Goal: Find specific page/section: Find specific page/section

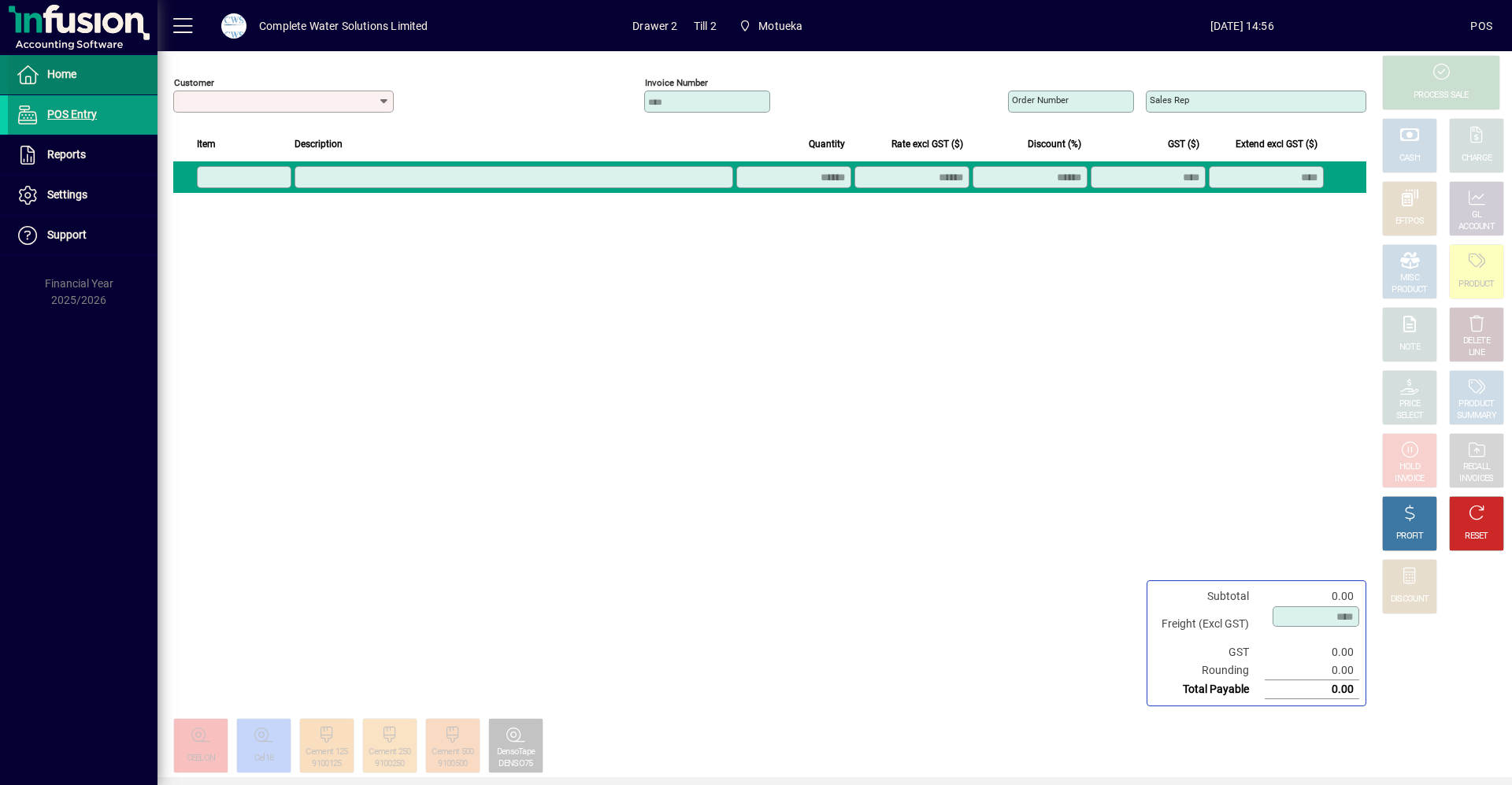
click at [78, 79] on span at bounding box center [83, 75] width 150 height 37
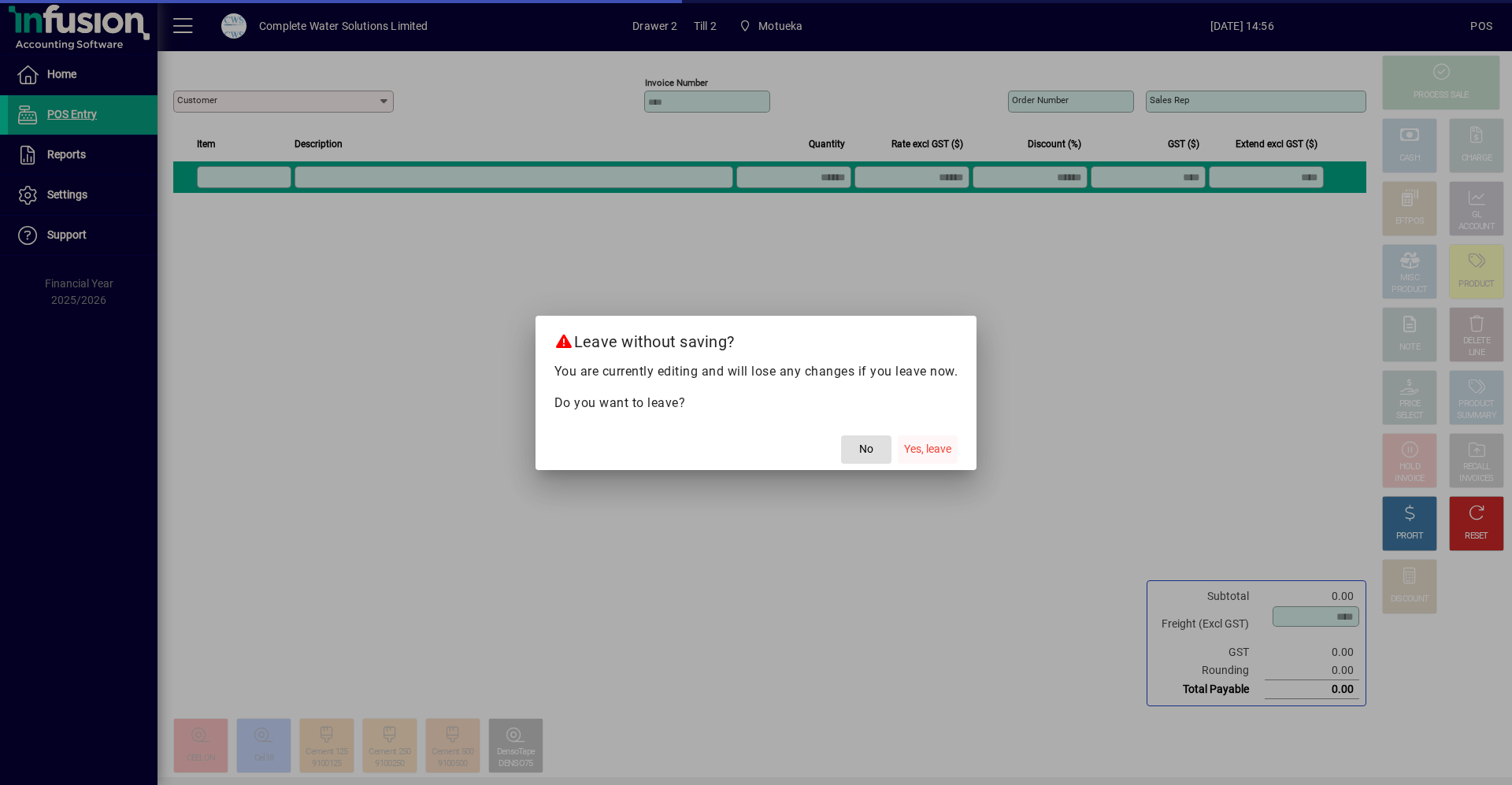
click at [922, 443] on span "Yes, leave" at bounding box center [928, 448] width 48 height 16
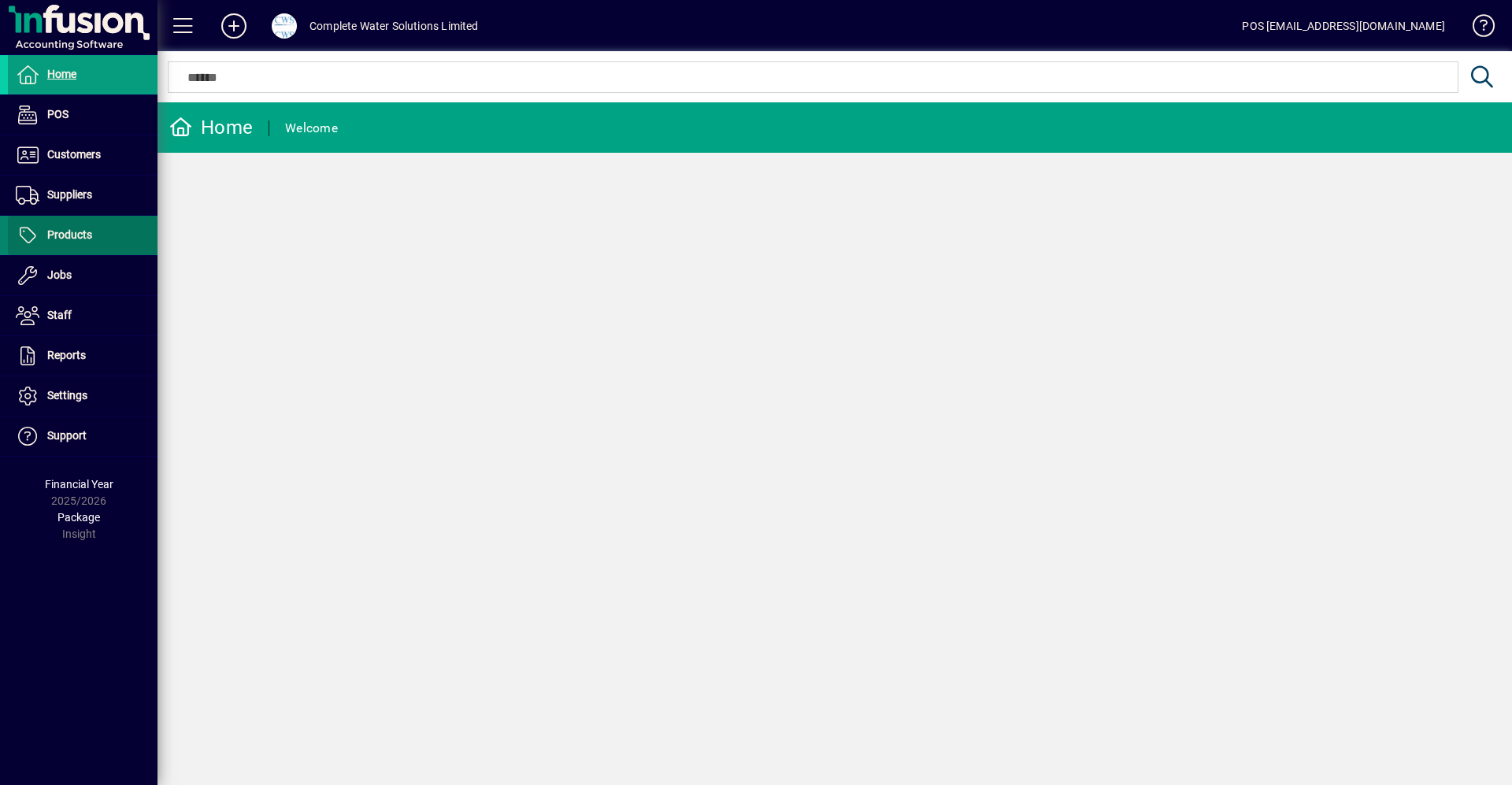
click at [85, 229] on span "Products" at bounding box center [70, 234] width 45 height 13
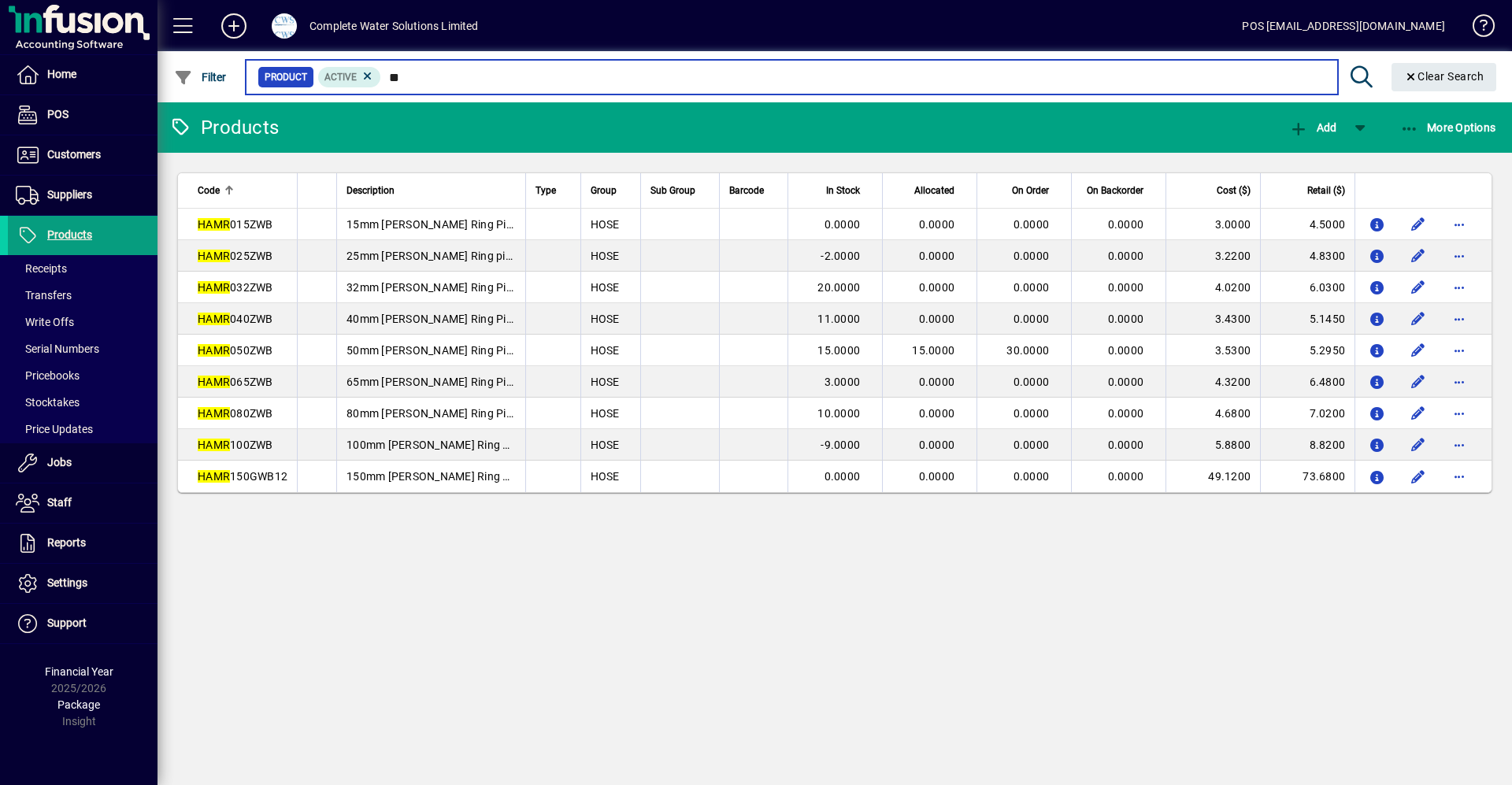
type input "*"
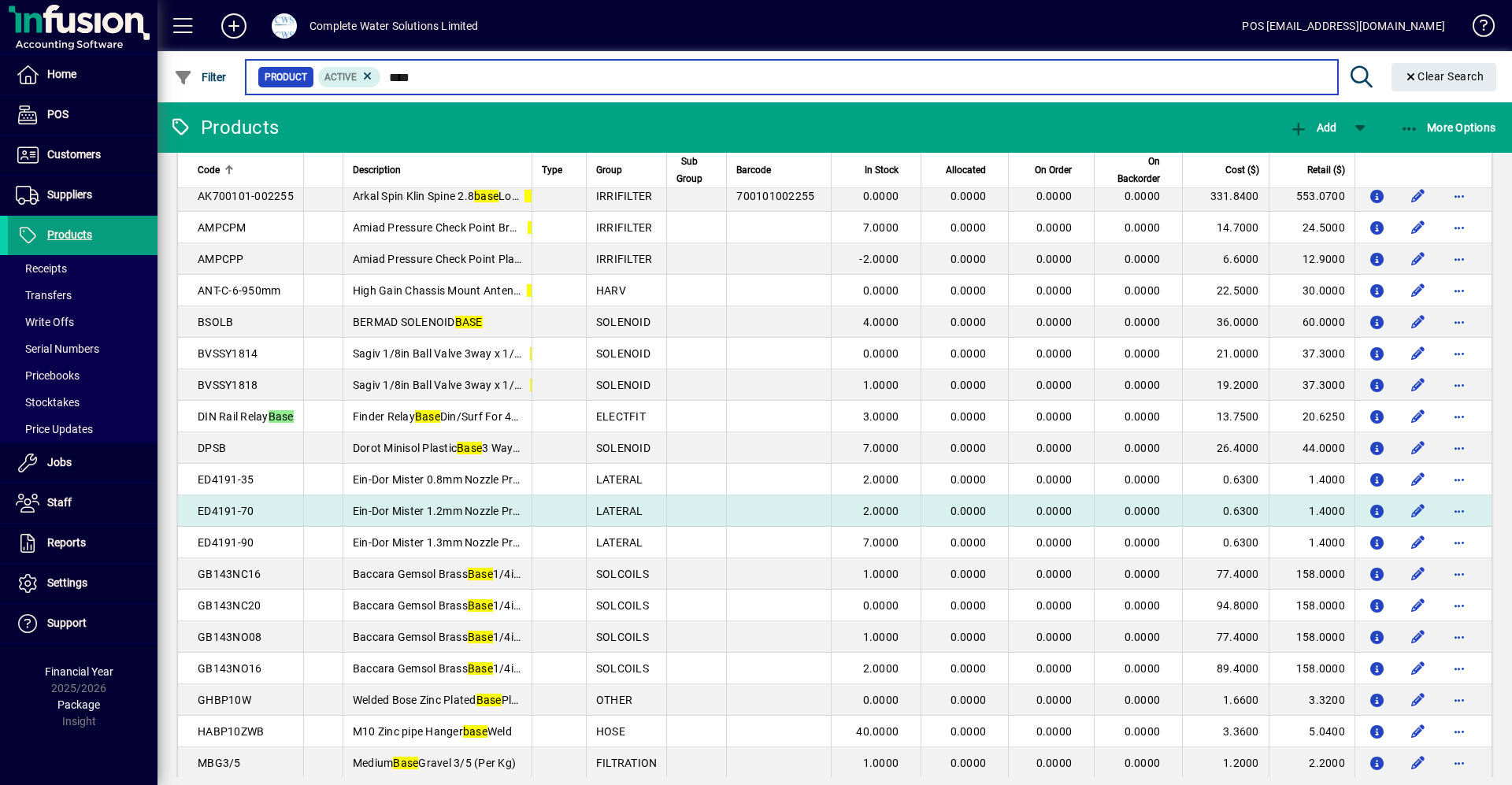
scroll to position [236, 0]
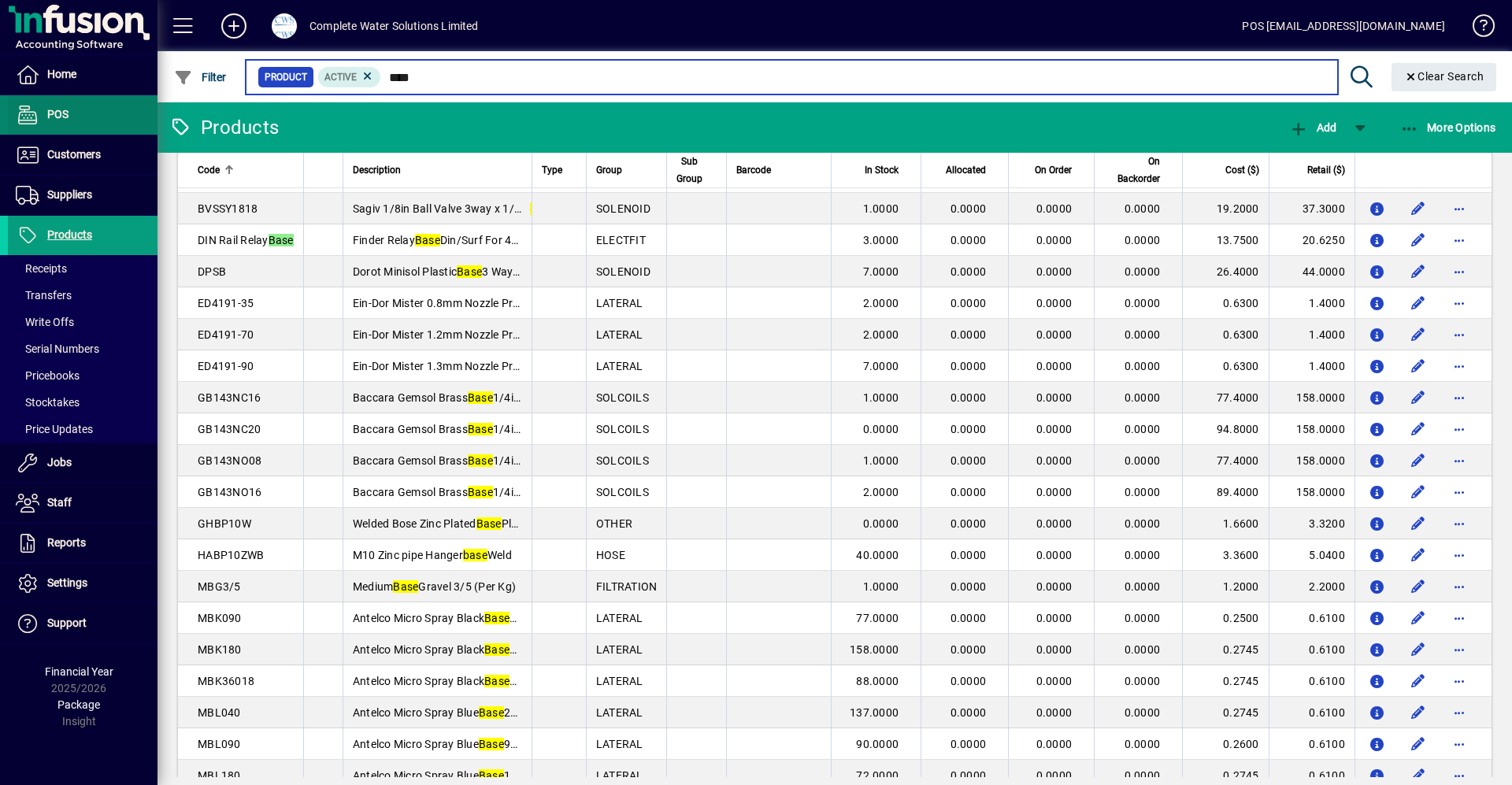
type input "****"
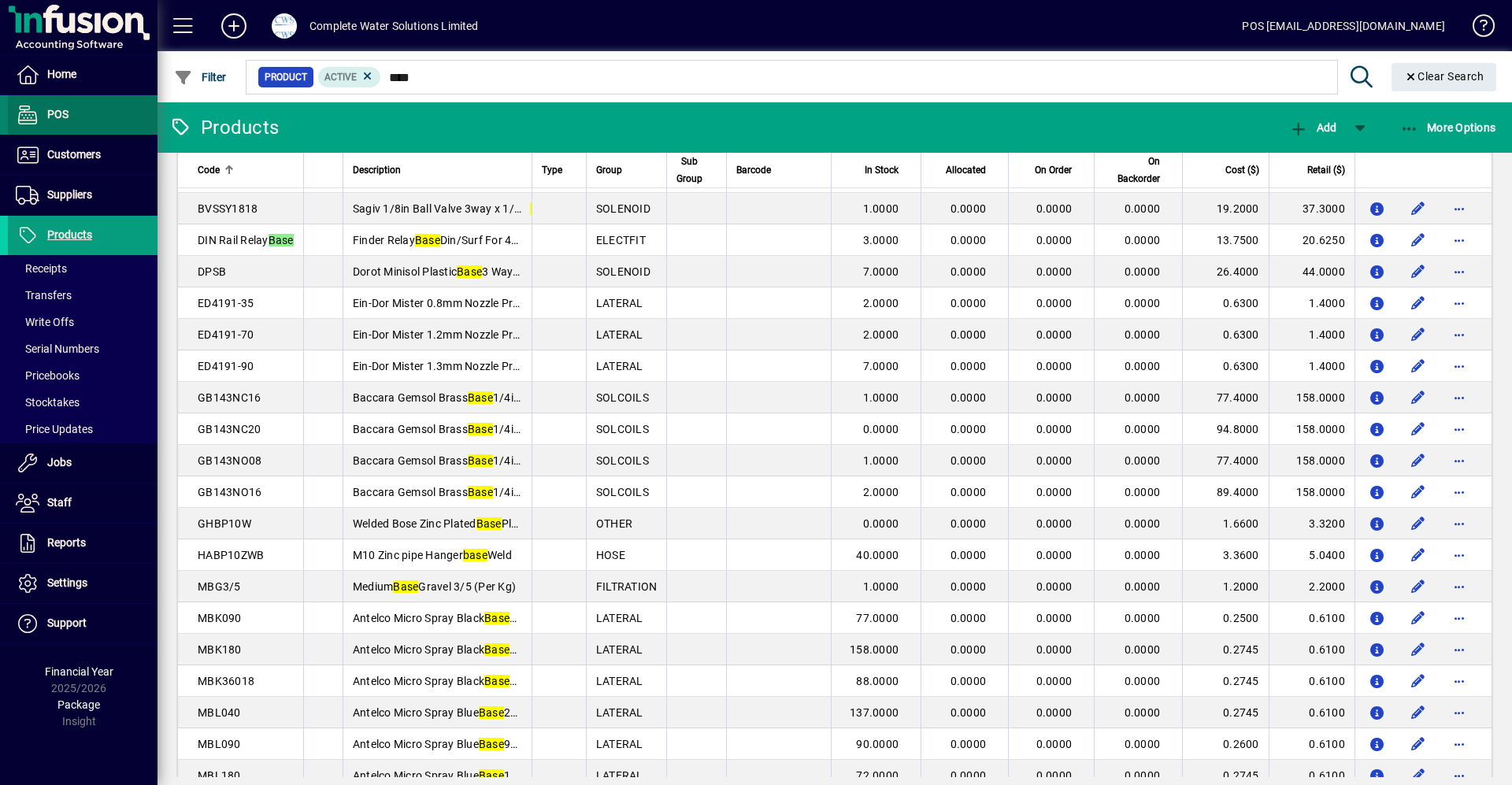
click at [43, 113] on span "POS" at bounding box center [37, 115] width 60 height 19
